Goal: Task Accomplishment & Management: Use online tool/utility

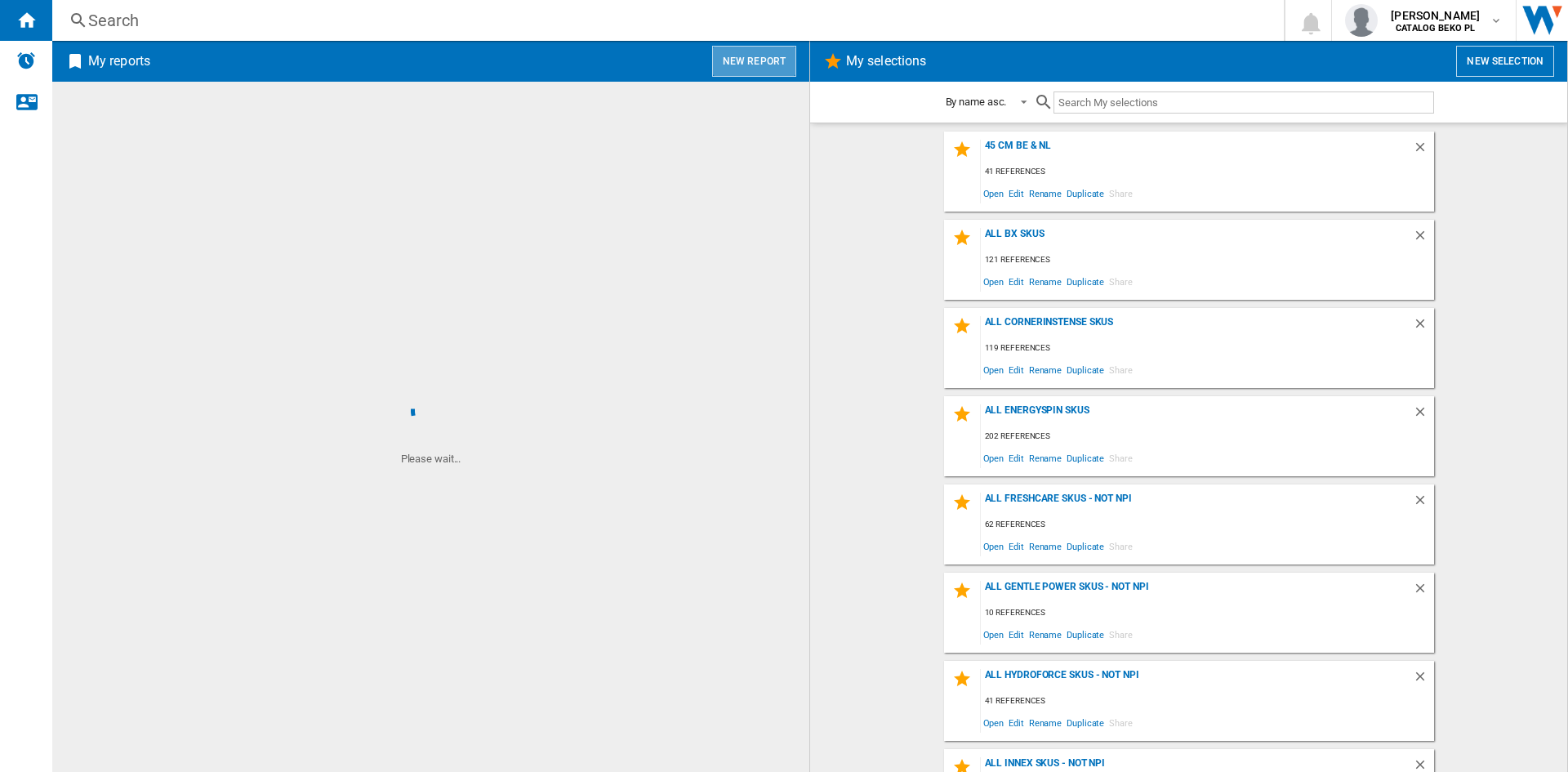
click at [761, 65] on button "New report" at bounding box center [754, 61] width 84 height 31
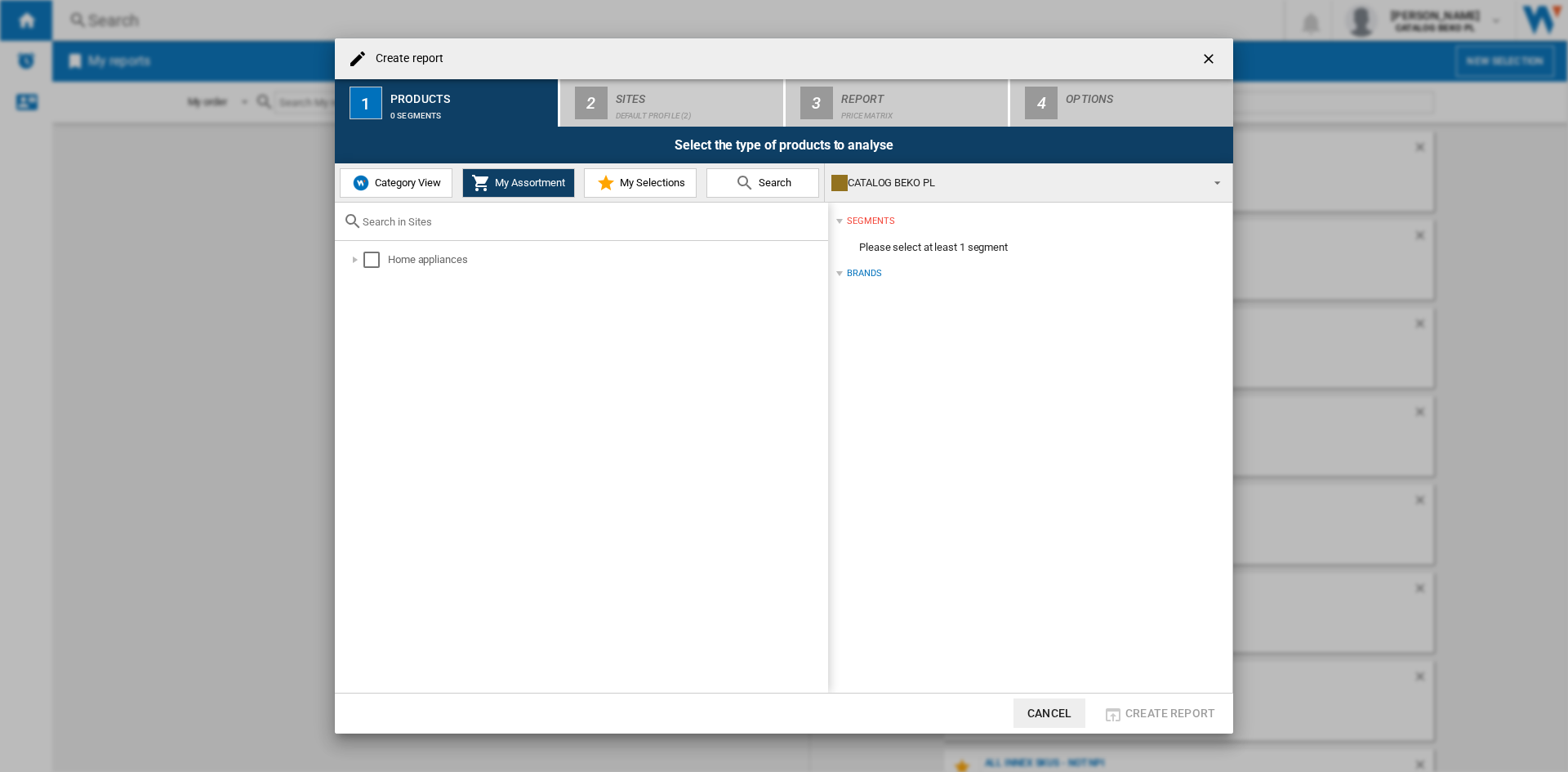
click at [369, 180] on img at bounding box center [361, 183] width 19 height 19
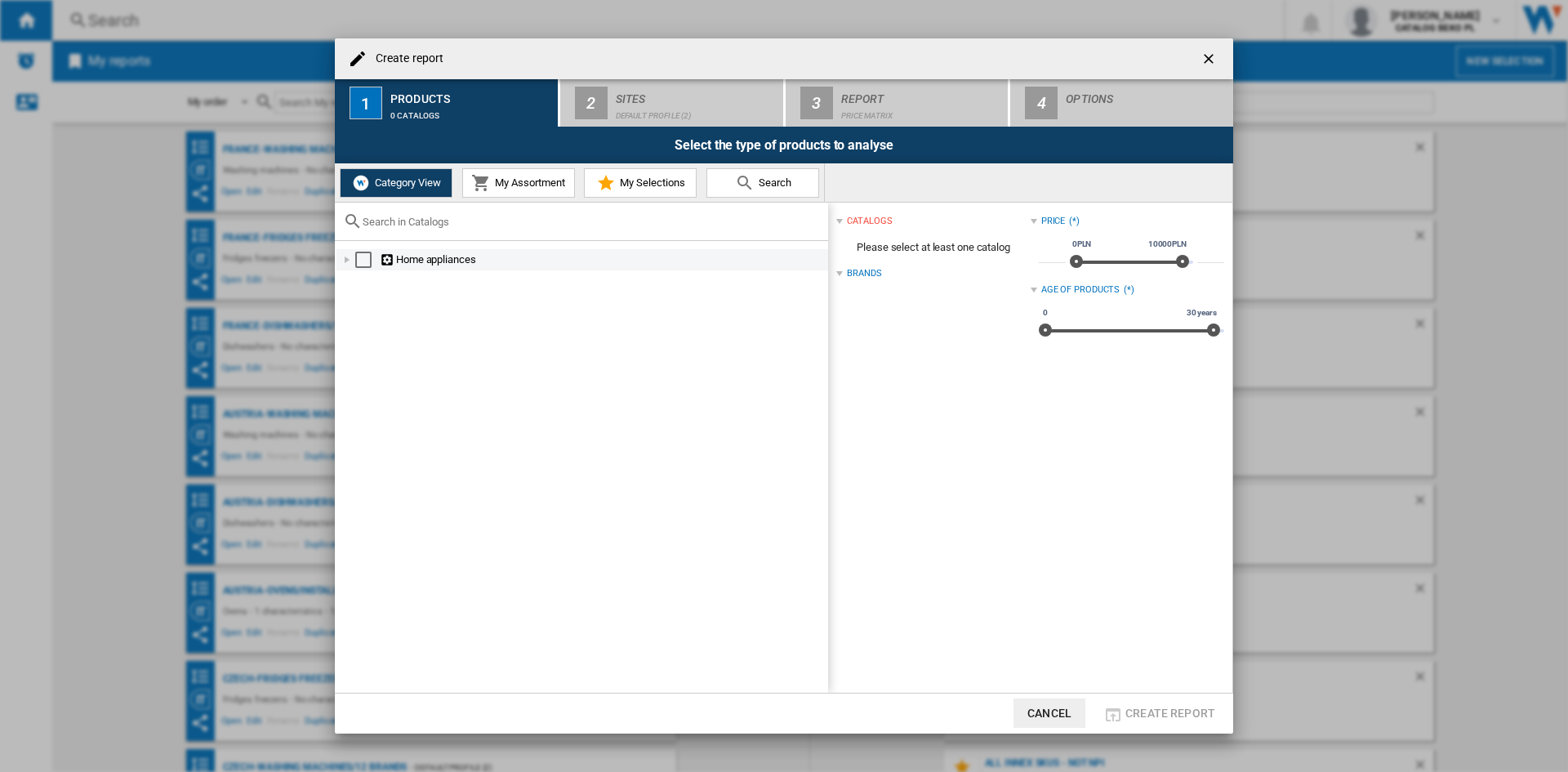
click at [349, 254] on div at bounding box center [347, 260] width 16 height 16
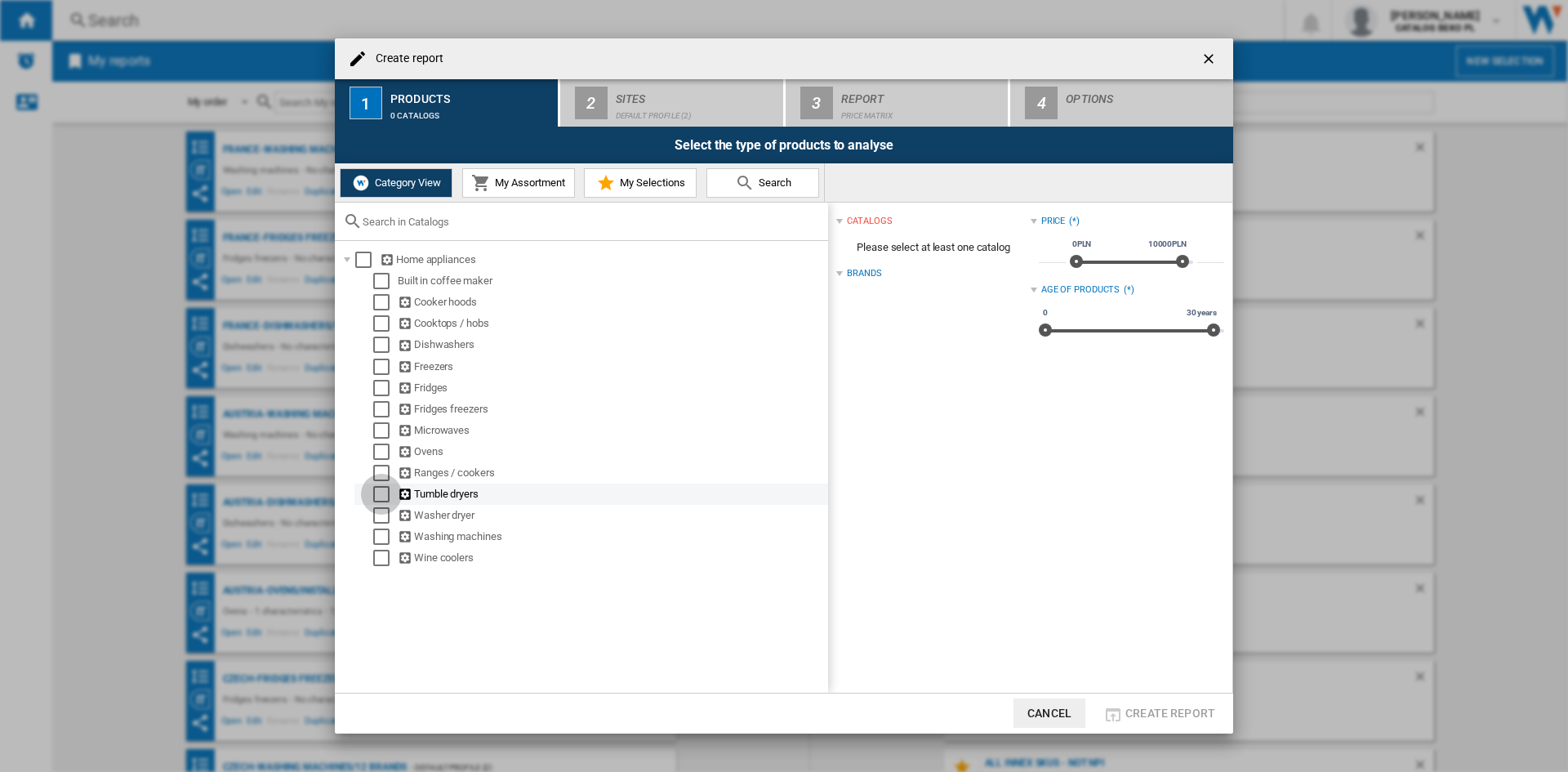
click at [375, 490] on div "Select" at bounding box center [381, 494] width 16 height 16
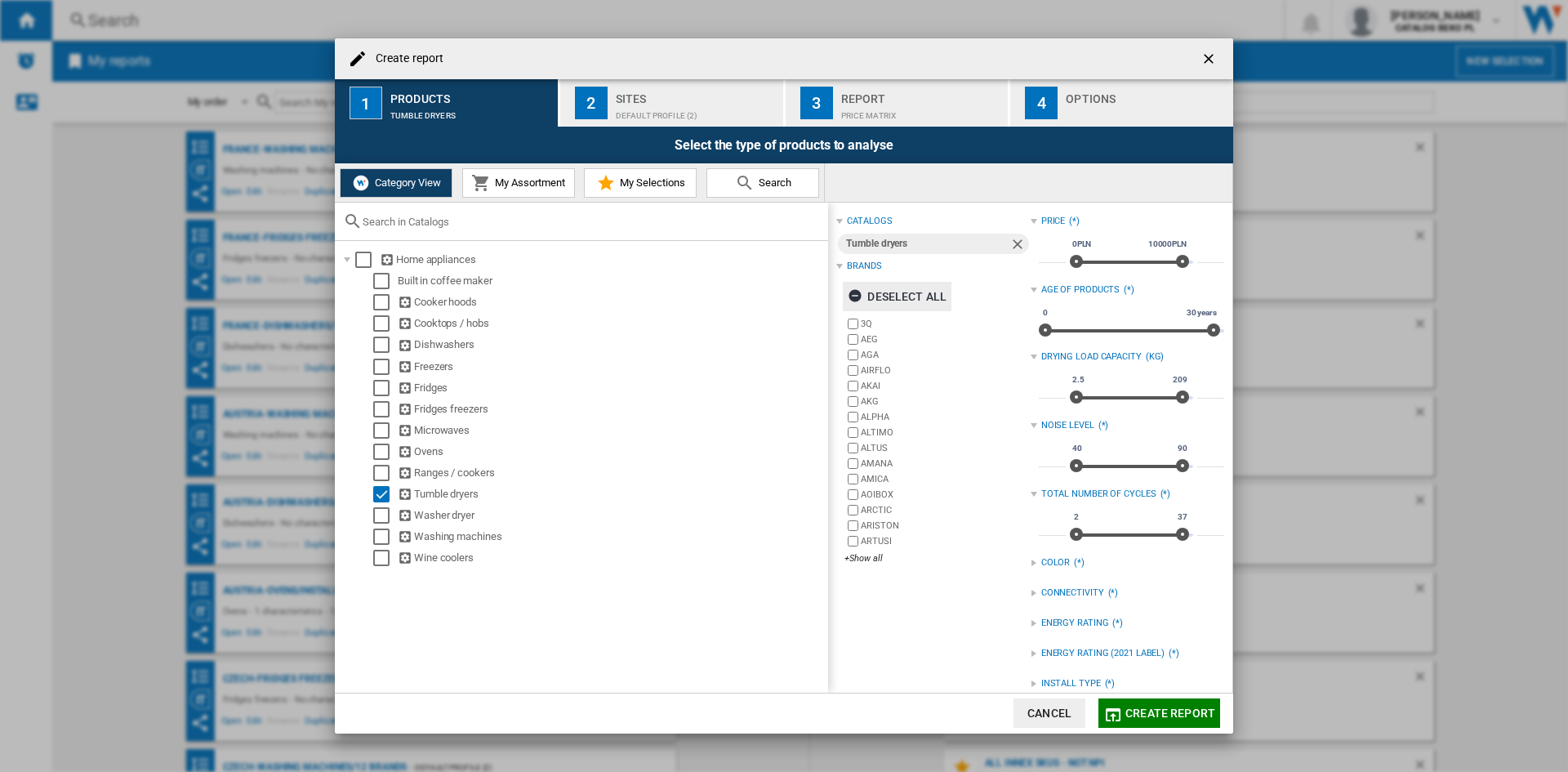
click at [896, 292] on div "Deselect all" at bounding box center [896, 296] width 99 height 30
click at [857, 550] on div "3Q AEG AGA AIRFLO AKAI AKG ALPHA ALTIMO ALTUS AMANA AMICA [GEOGRAPHIC_DATA] ARC…" at bounding box center [937, 442] width 186 height 252
click at [857, 559] on div "+Show all" at bounding box center [937, 558] width 186 height 12
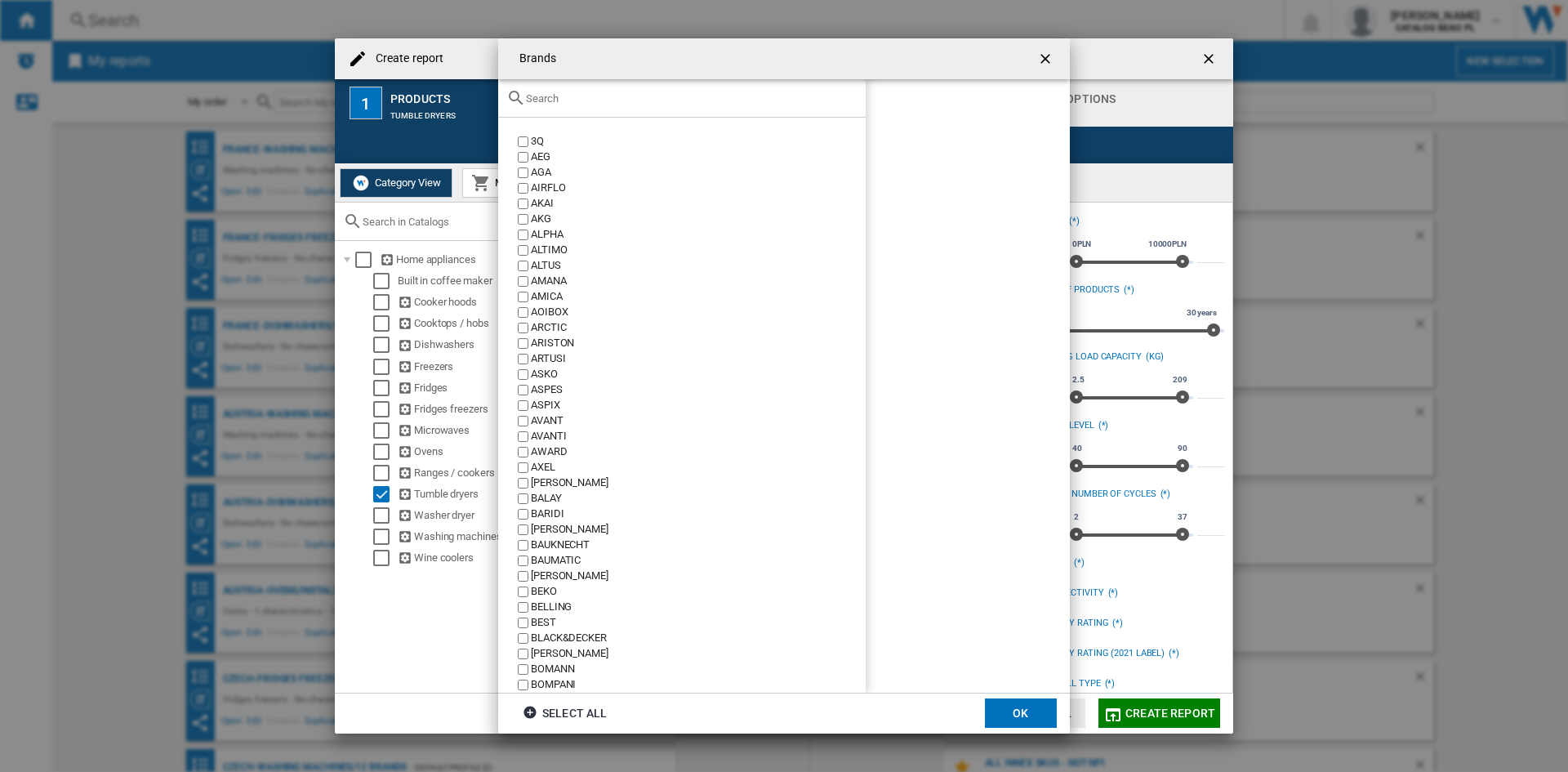
click at [602, 97] on input "text" at bounding box center [691, 98] width 331 height 12
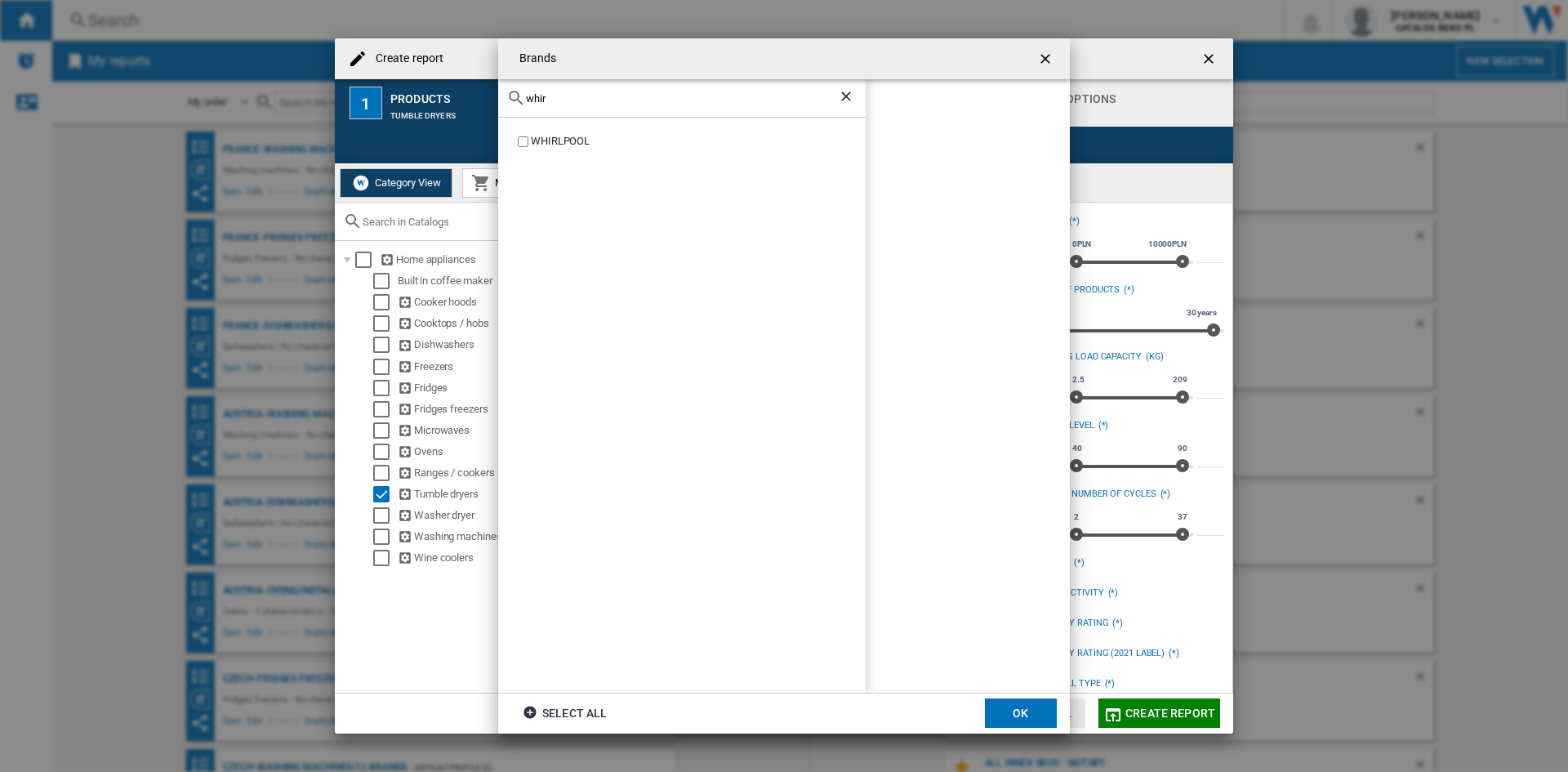
type input "whir"
click at [565, 127] on div "WHIRLPOOL" at bounding box center [682, 405] width 368 height 575
click at [564, 141] on div "WHIRLPOOL" at bounding box center [698, 142] width 335 height 15
click at [1012, 721] on button "OK" at bounding box center [1020, 713] width 72 height 30
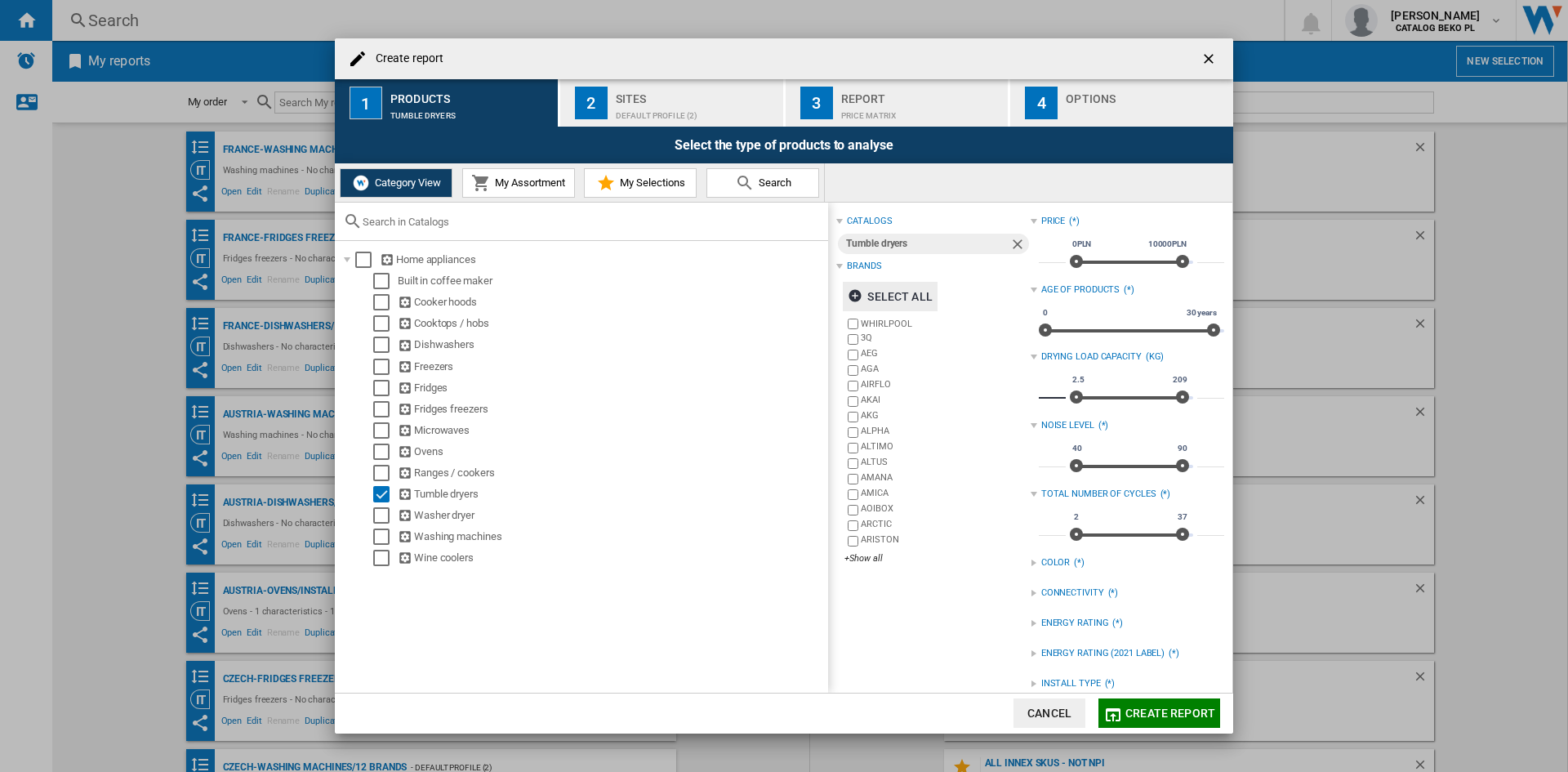
click at [1045, 394] on input "***" at bounding box center [1052, 390] width 27 height 16
type input "**"
click at [1202, 390] on input "***" at bounding box center [1210, 390] width 27 height 16
type input "**"
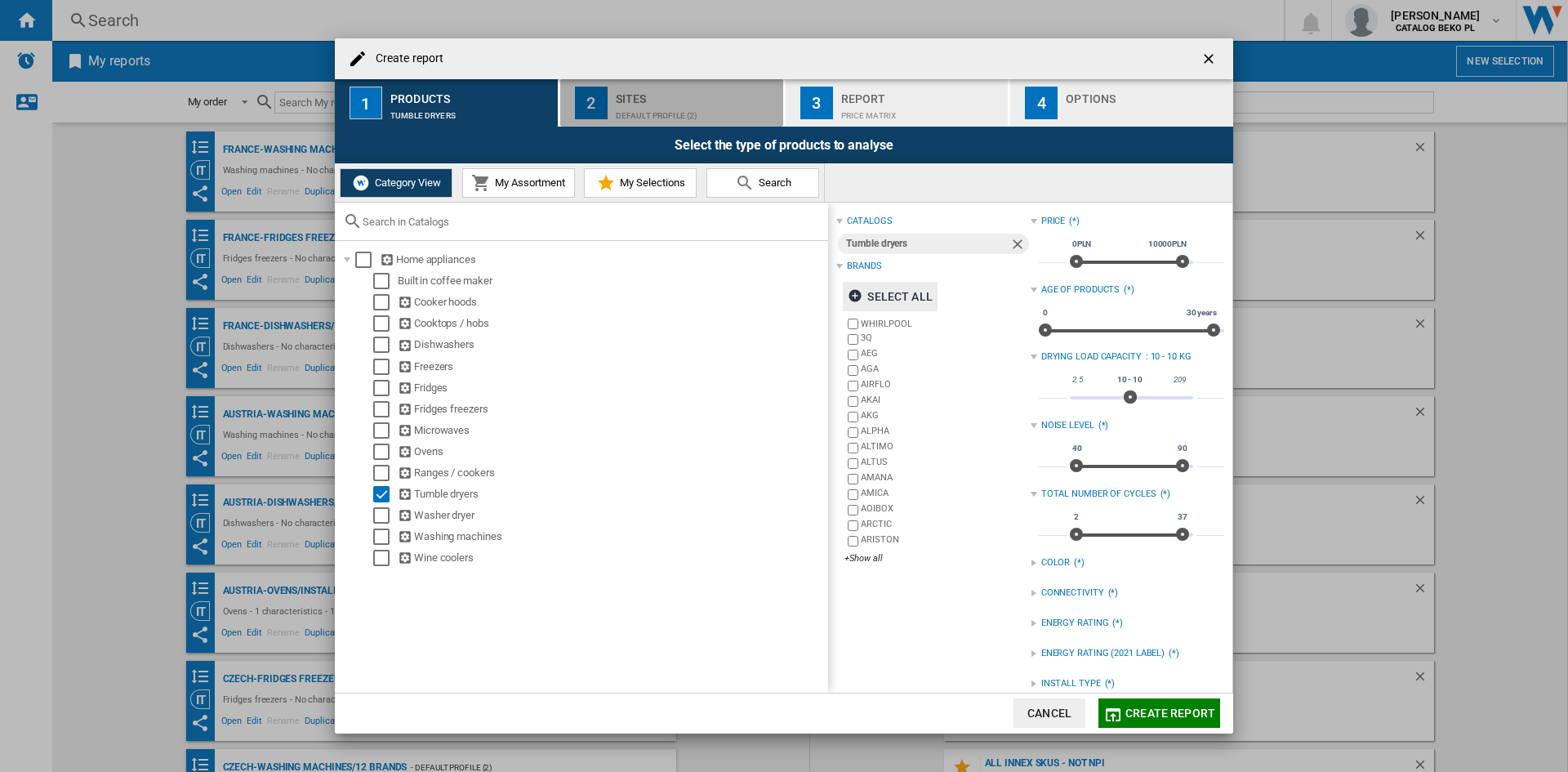
click at [696, 114] on div "Default profile (2)" at bounding box center [696, 111] width 161 height 17
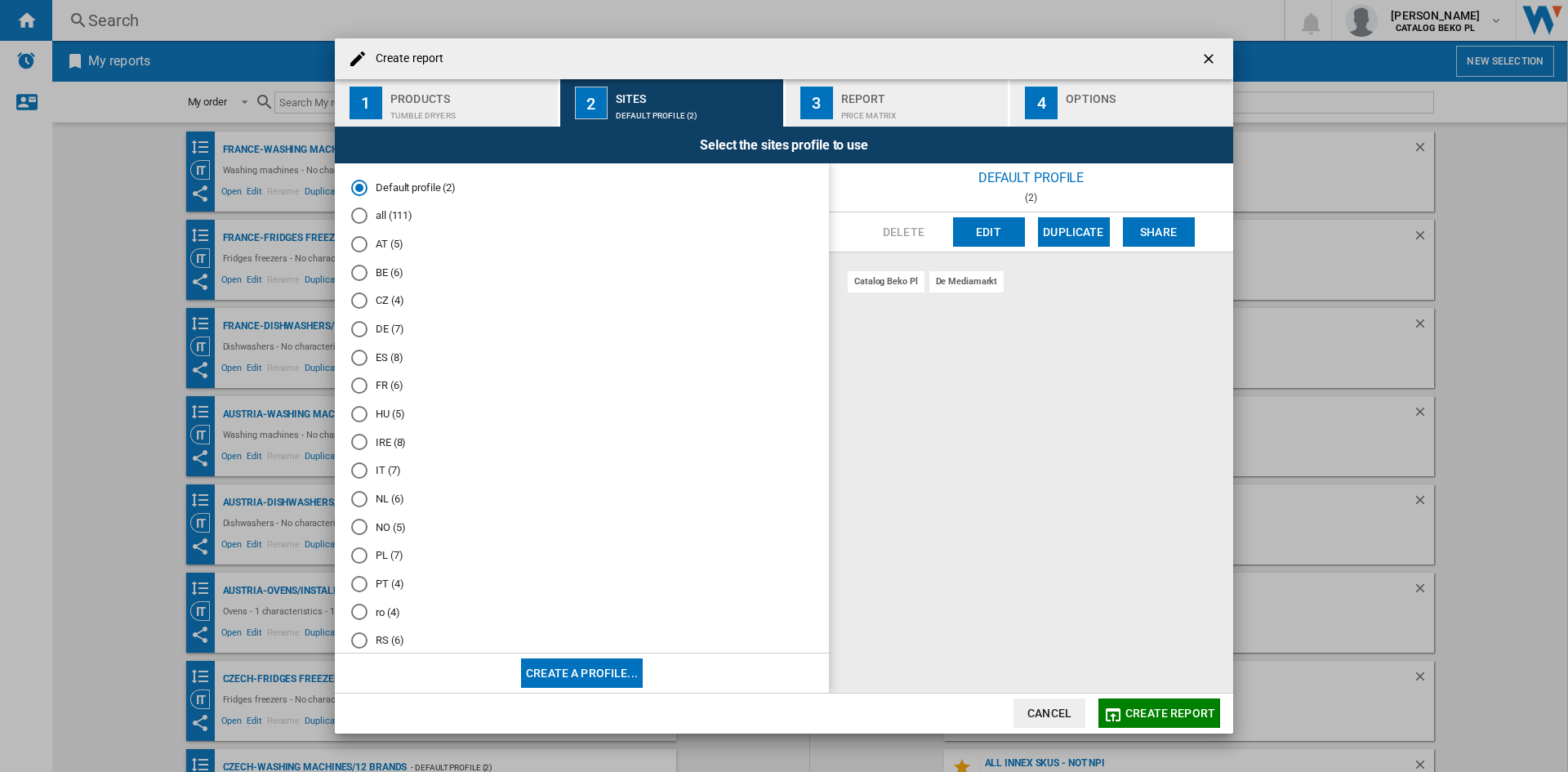
click at [390, 380] on md-radio-button "FR (6)" at bounding box center [582, 386] width 461 height 15
click at [1107, 104] on div "button" at bounding box center [1146, 111] width 161 height 17
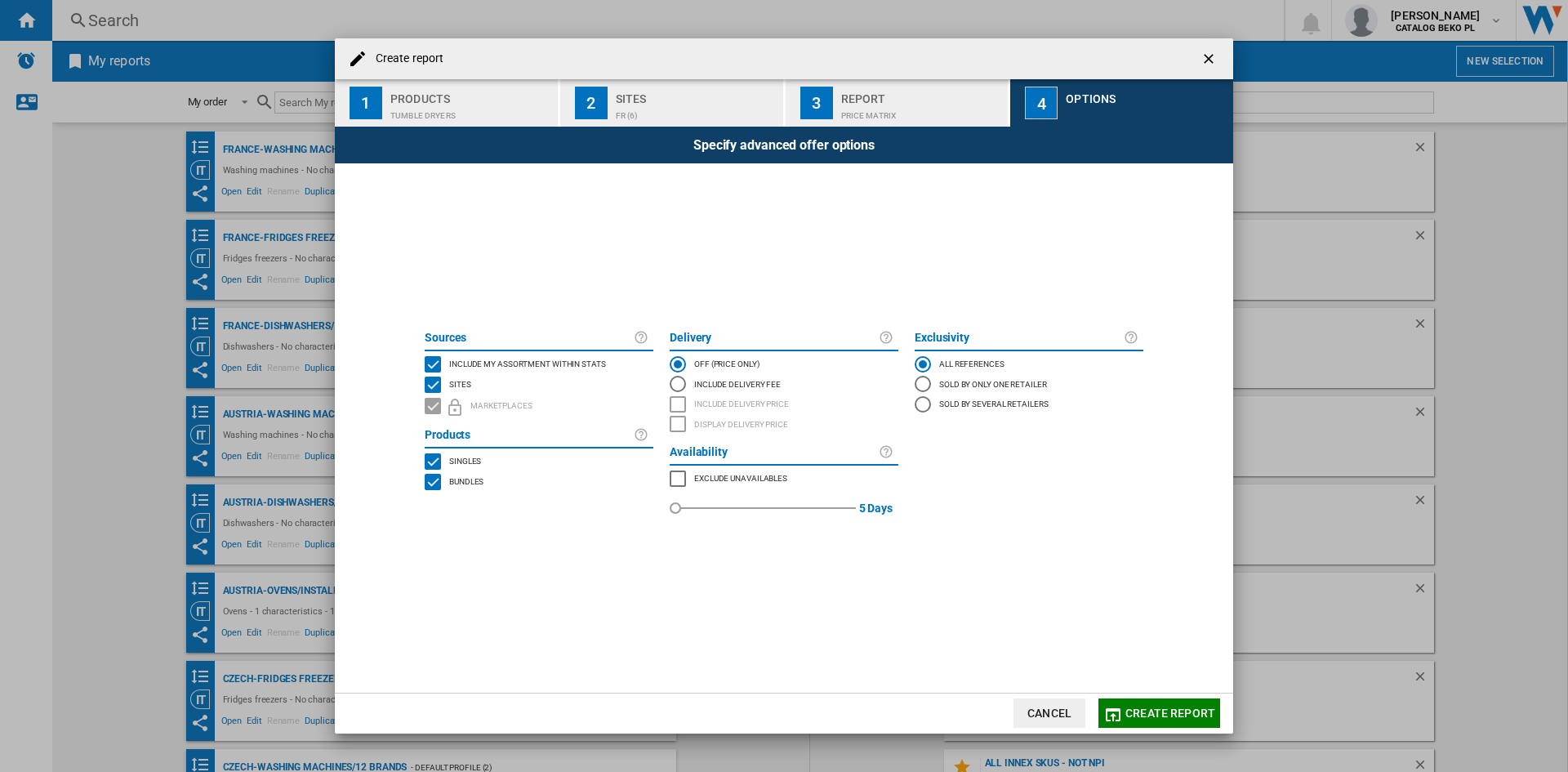
click at [512, 360] on span "Include my assortment within stats" at bounding box center [527, 363] width 157 height 11
click at [1134, 697] on md-dialog-actions "Cancel Create report" at bounding box center [784, 713] width 898 height 41
click at [1141, 711] on span "Create report" at bounding box center [1170, 714] width 90 height 13
